Goal: Find specific page/section: Find specific page/section

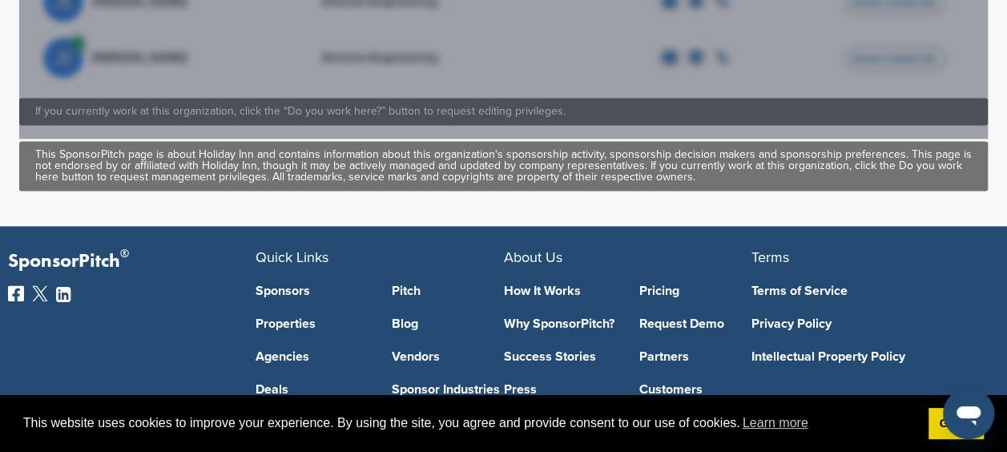
scroll to position [1055, 0]
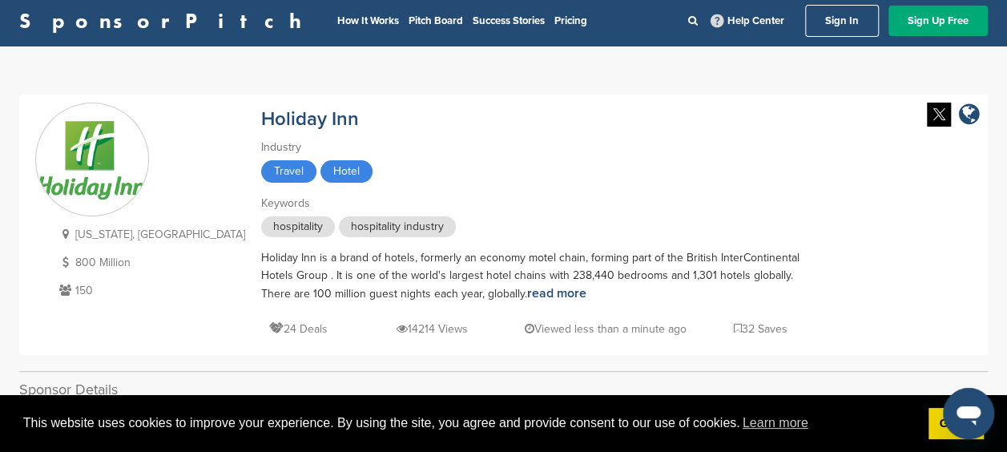
scroll to position [0, 0]
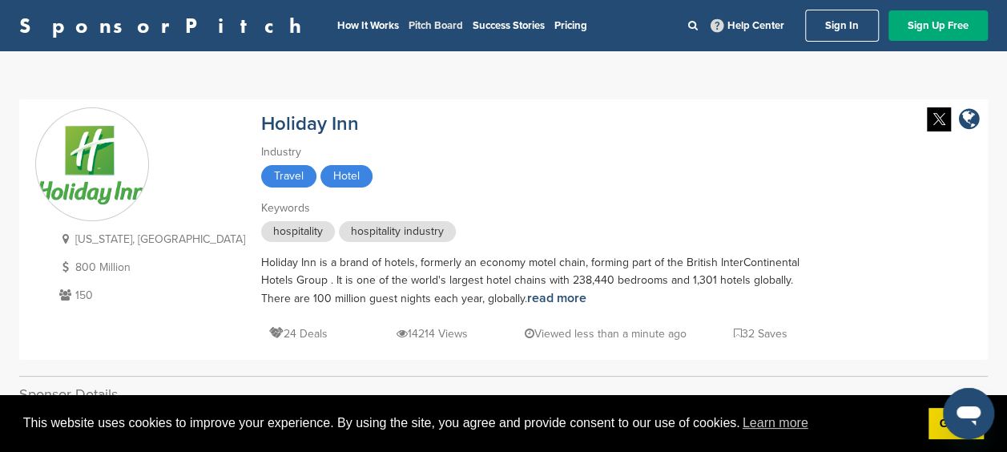
click at [409, 28] on link "Pitch Board" at bounding box center [436, 25] width 54 height 13
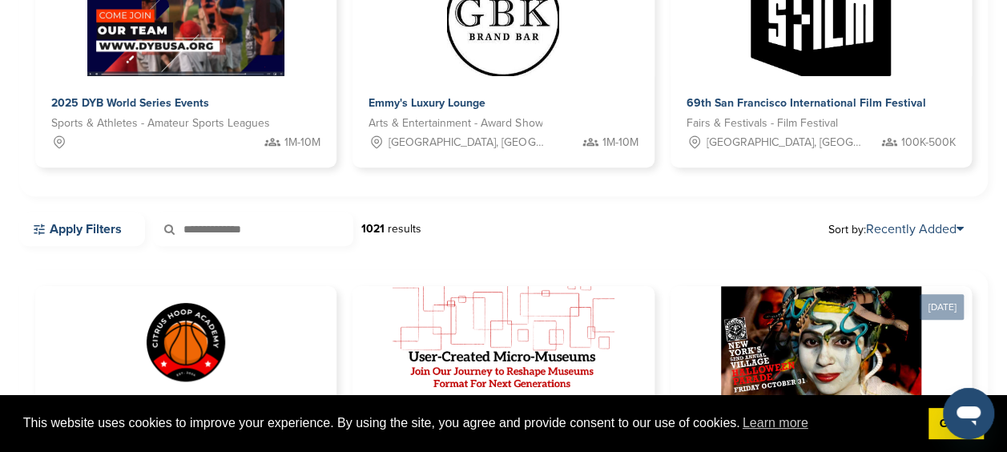
scroll to position [257, 0]
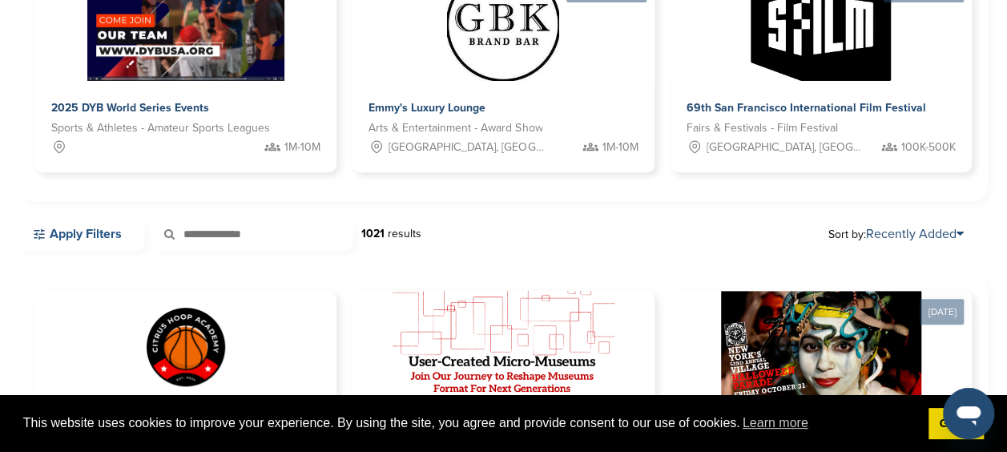
click at [94, 244] on link "Apply Filters" at bounding box center [82, 234] width 126 height 34
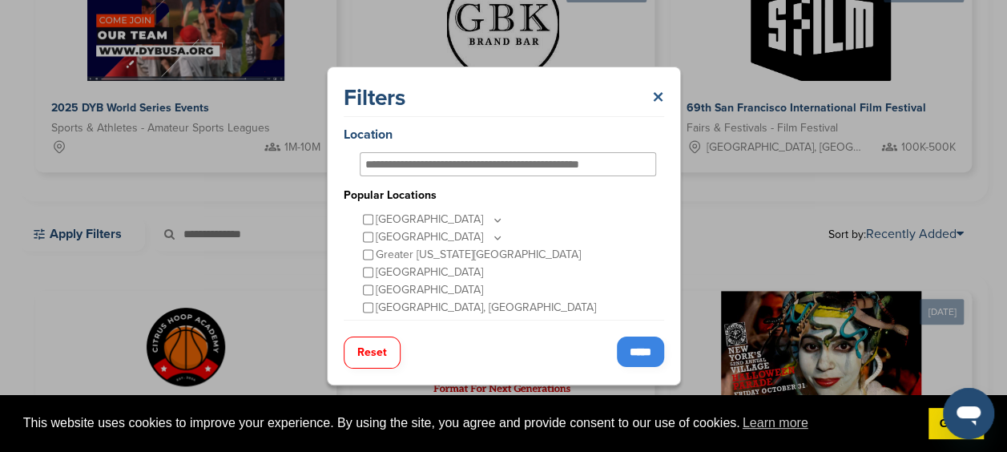
click at [659, 88] on link "×" at bounding box center [658, 97] width 12 height 29
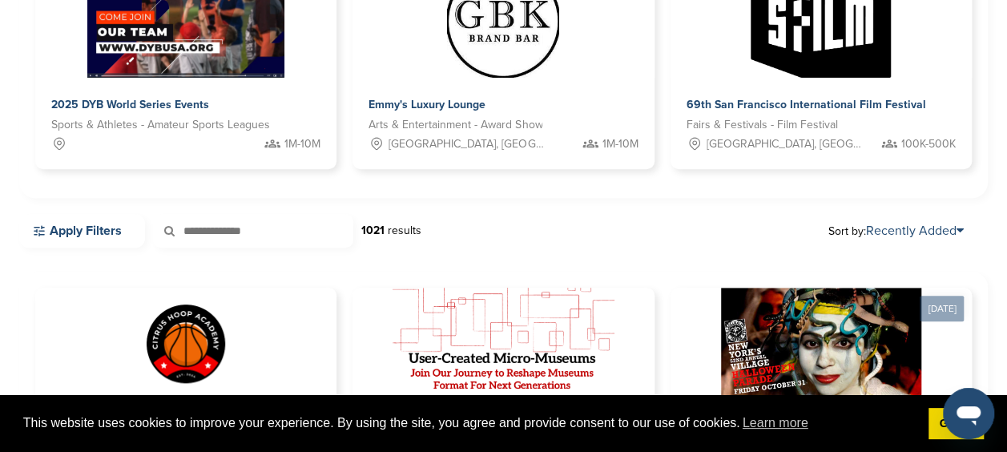
scroll to position [0, 0]
